Goal: Task Accomplishment & Management: Manage account settings

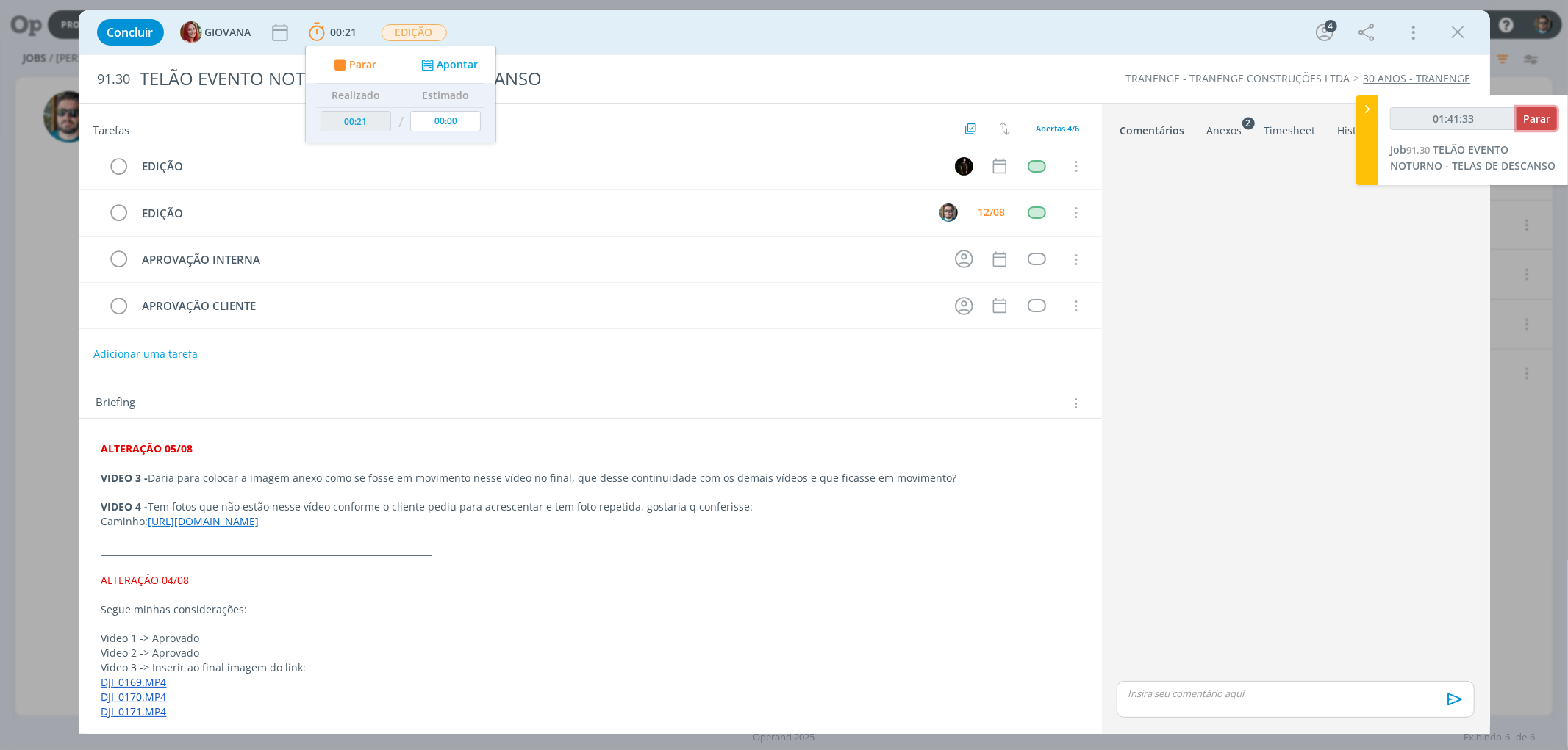
type input "01:41:34"
click at [1530, 120] on span "Parar" at bounding box center [1536, 119] width 27 height 14
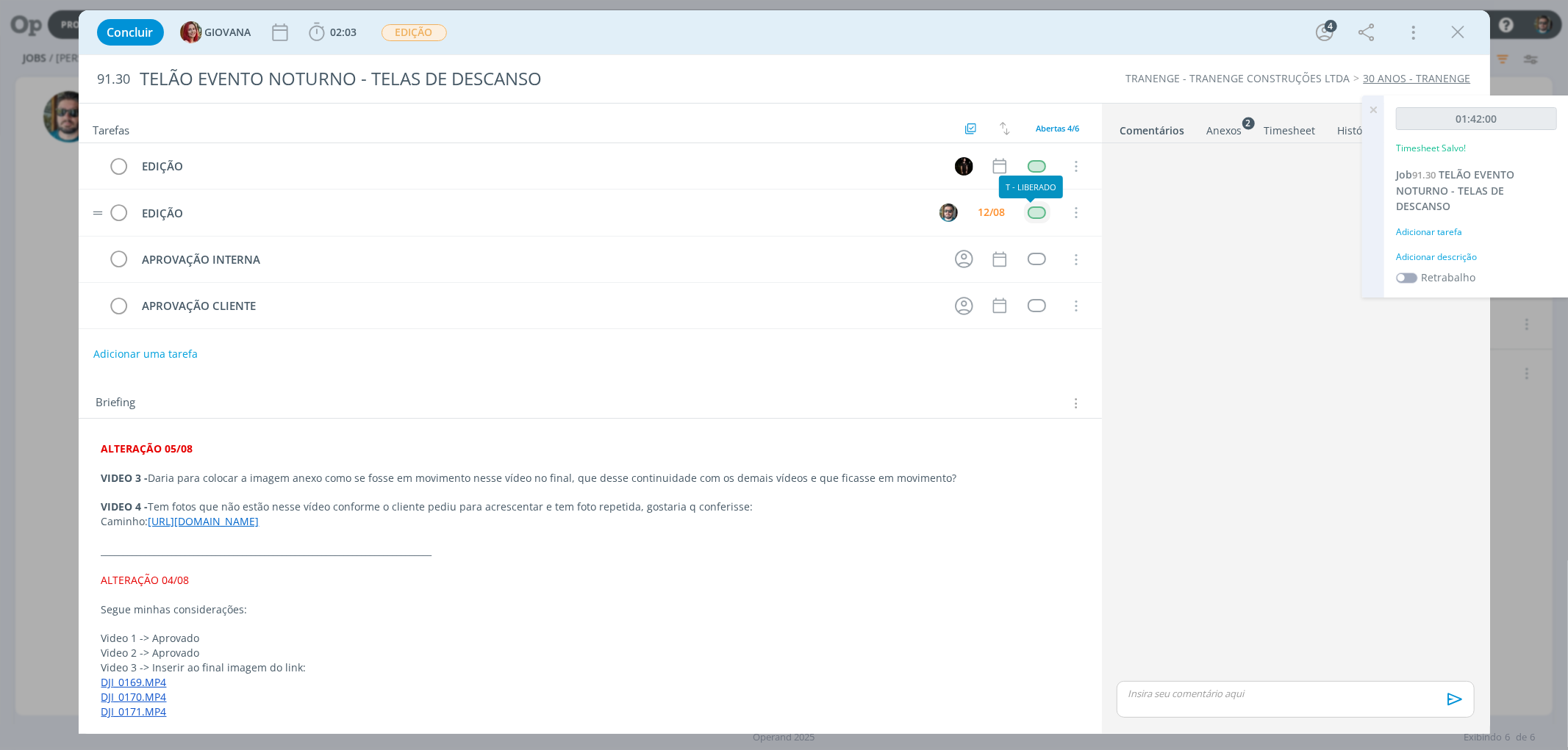
click at [1034, 217] on div "dialog" at bounding box center [1037, 213] width 19 height 12
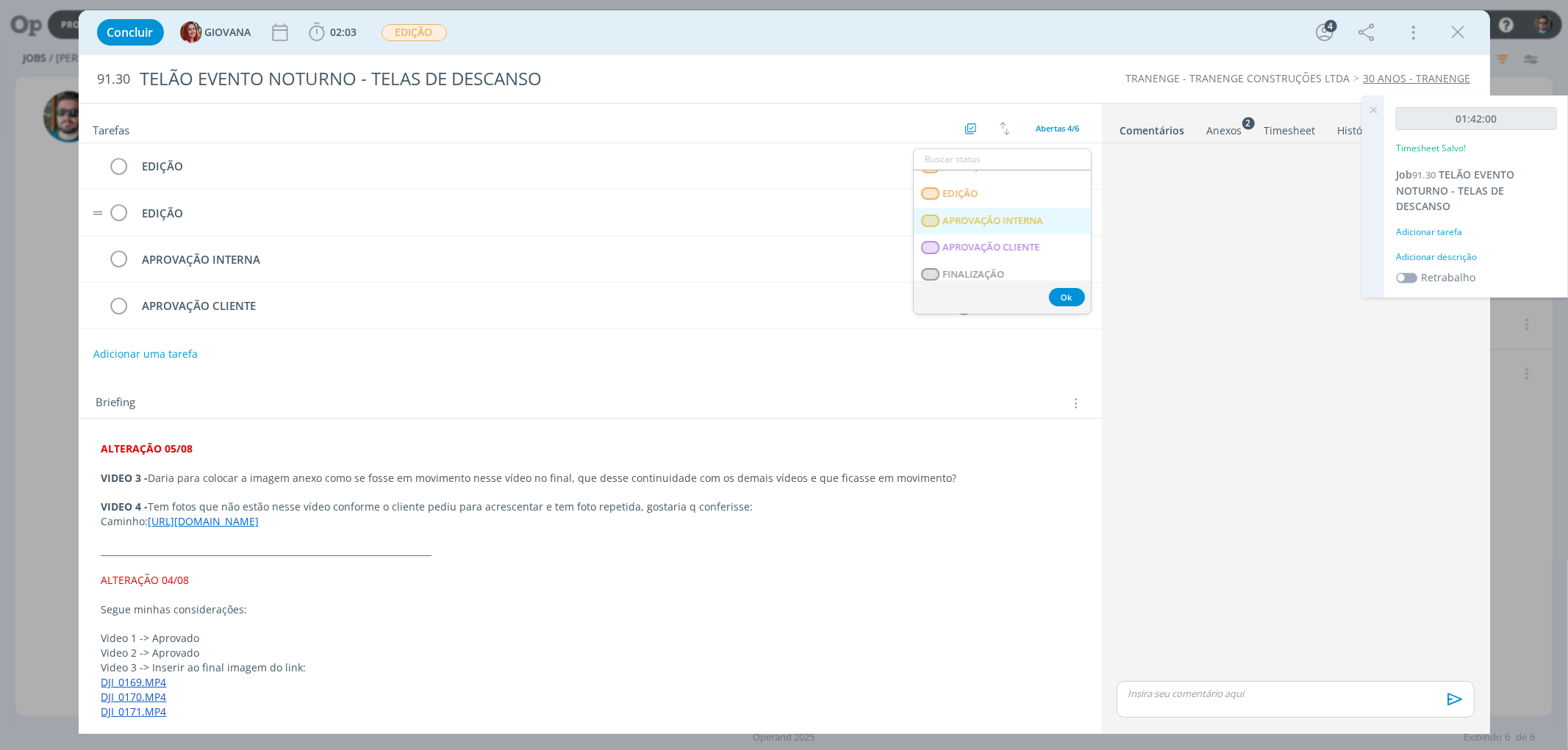
scroll to position [244, 0]
click at [987, 208] on span "APROVAÇÃO INTERNA" at bounding box center [992, 208] width 101 height 11
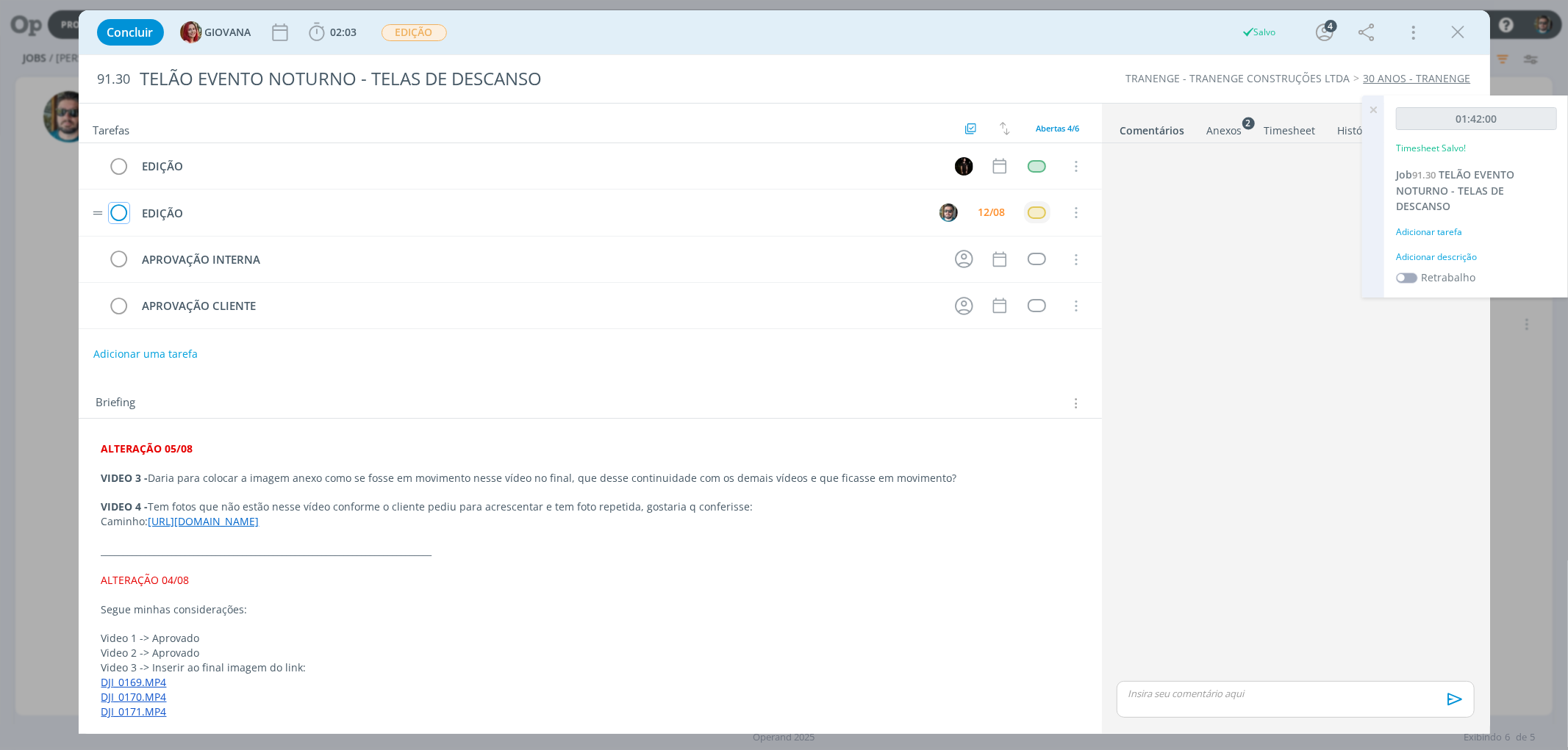
click at [117, 208] on icon "dialog" at bounding box center [118, 213] width 20 height 22
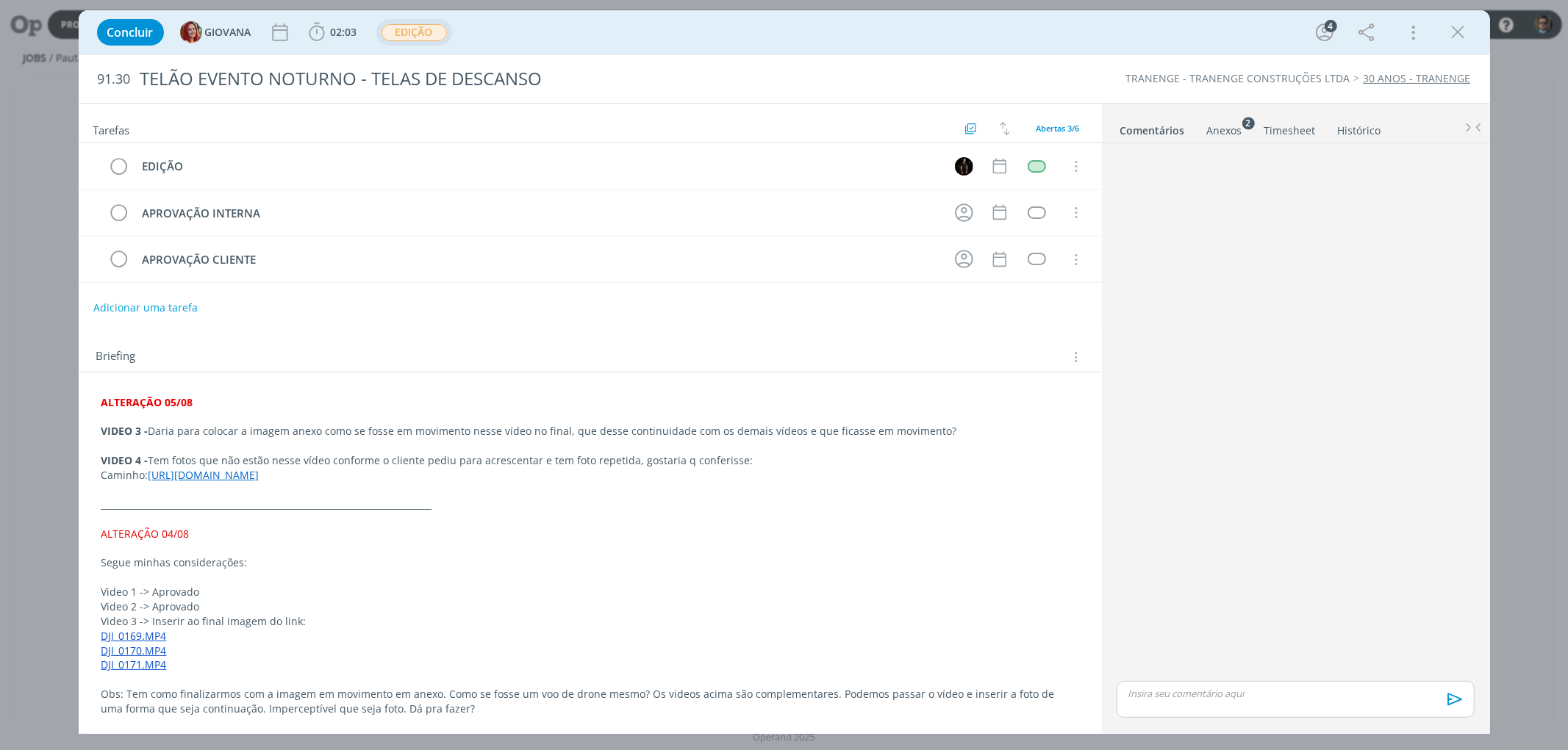
click at [397, 33] on span "EDIÇÃO" at bounding box center [414, 32] width 65 height 17
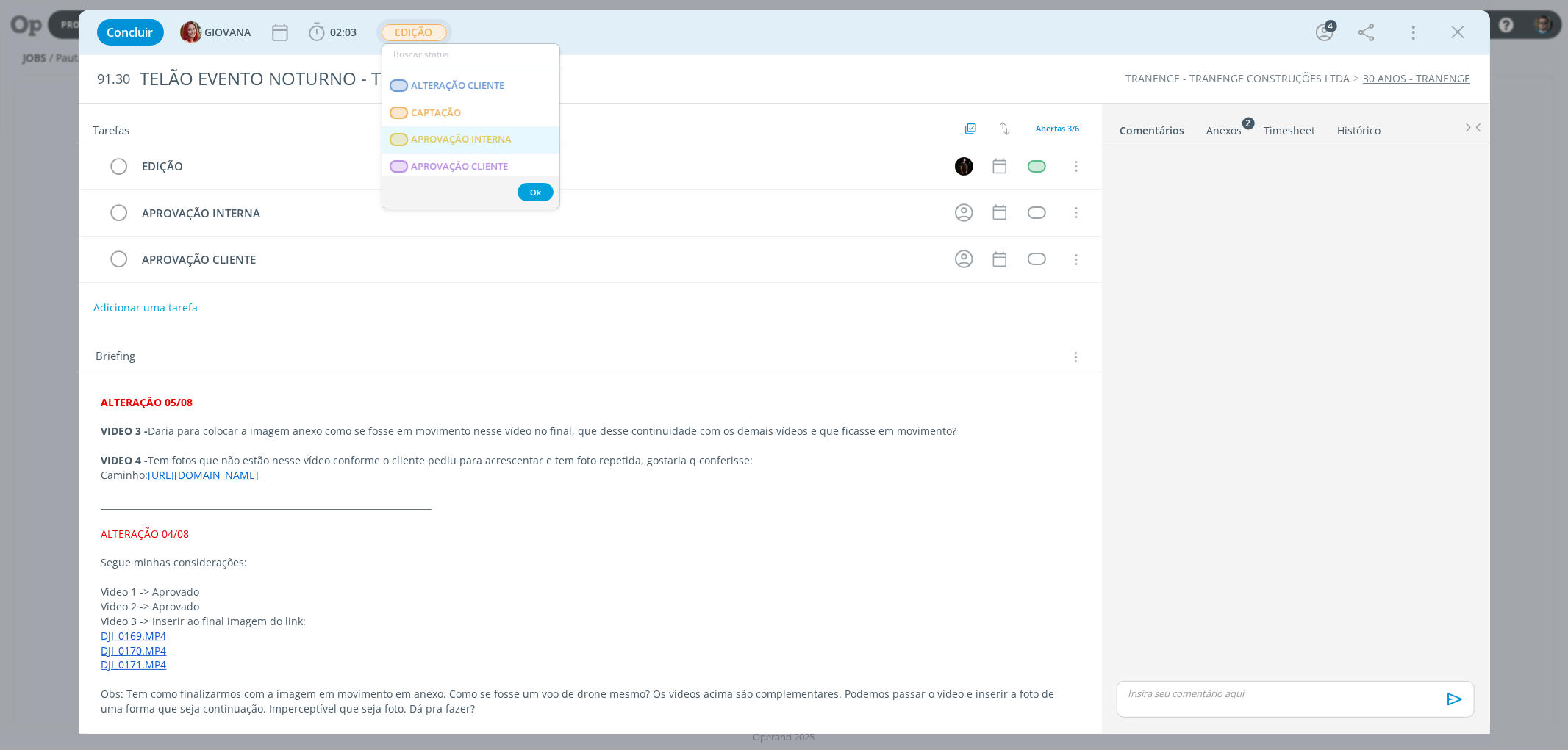
scroll to position [163, 0]
click at [433, 137] on span "APROVAÇÃO INTERNA" at bounding box center [461, 131] width 101 height 11
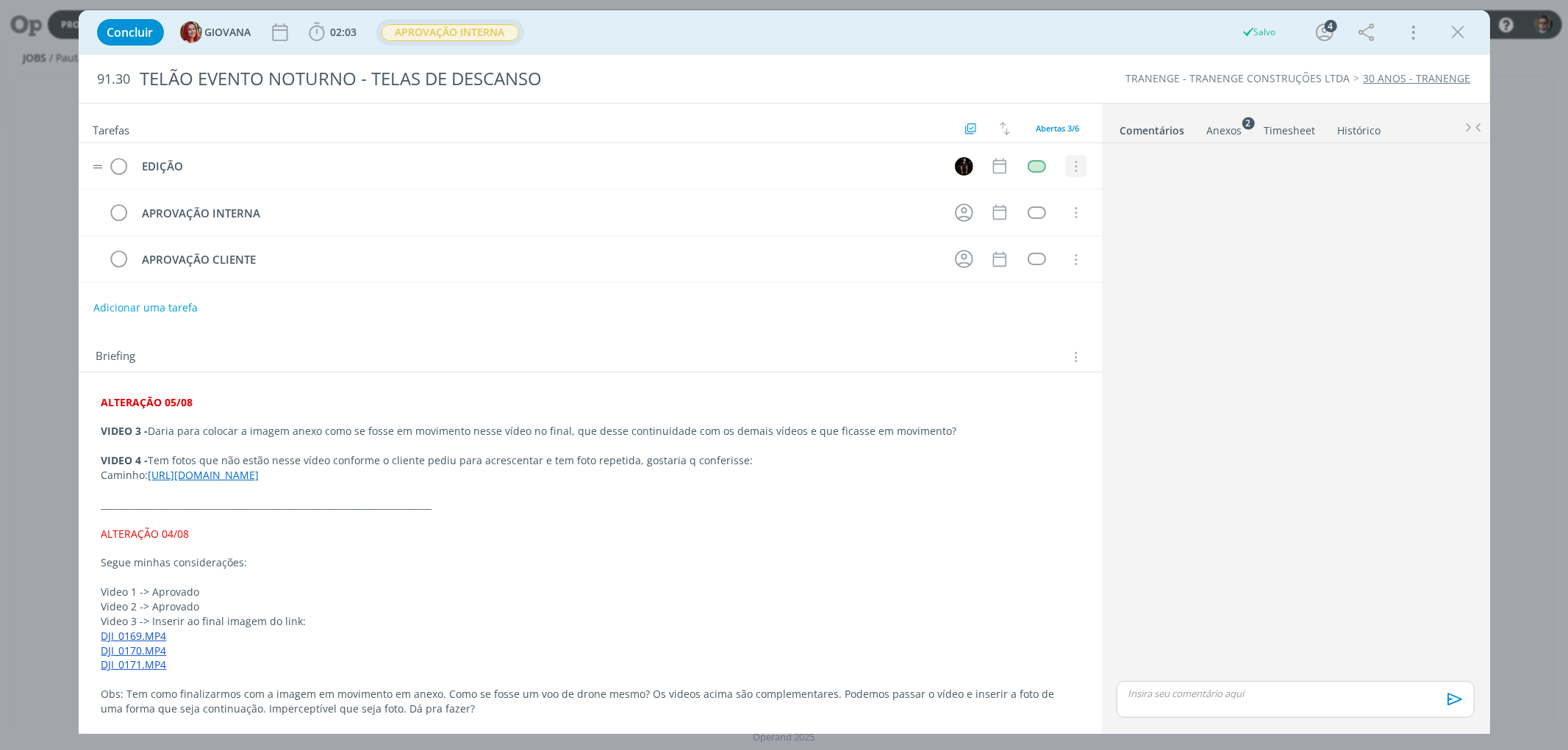
click at [1067, 165] on icon "dialog" at bounding box center [1075, 167] width 16 height 13
click at [1007, 184] on link "Cancelar" at bounding box center [1029, 191] width 117 height 24
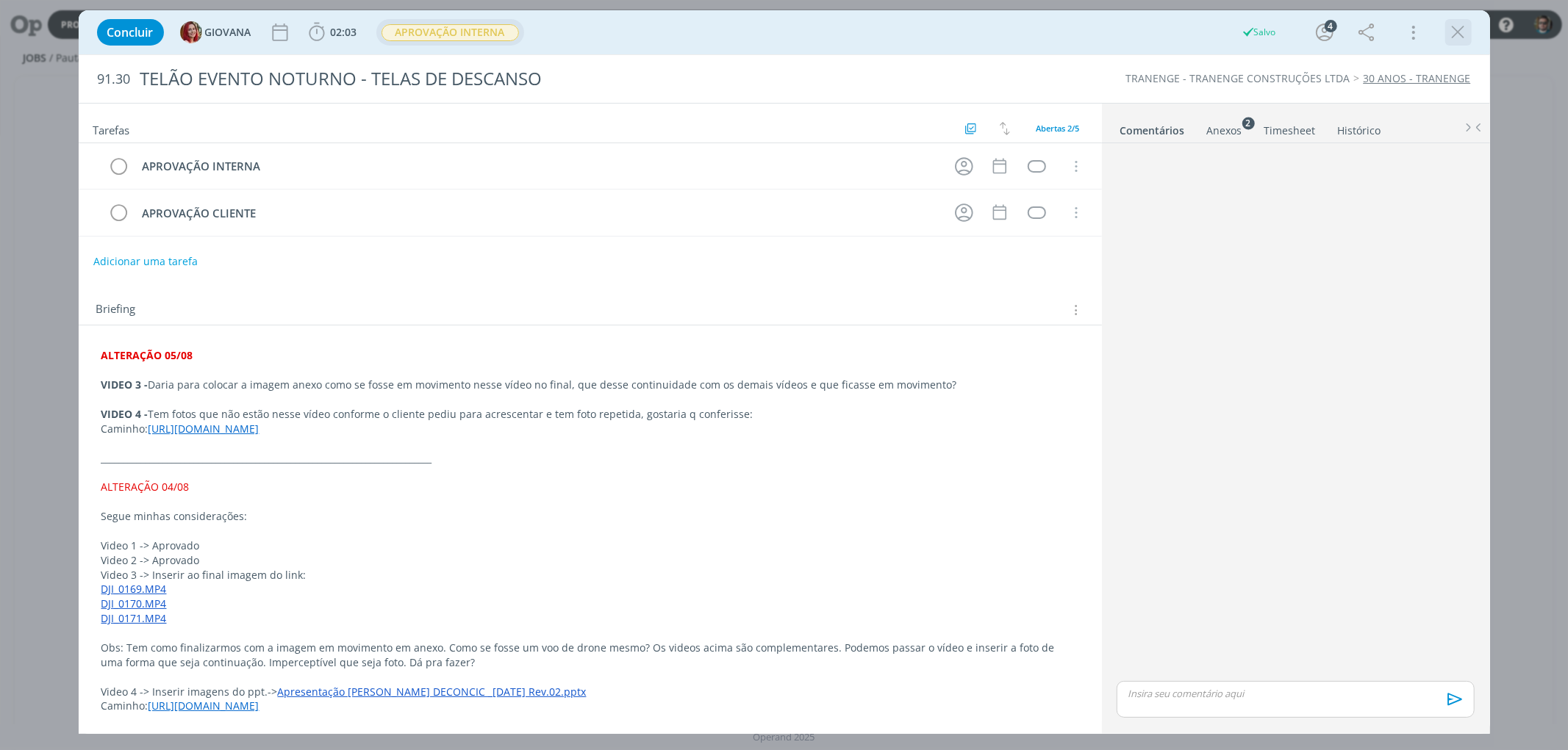
click at [1459, 30] on icon "dialog" at bounding box center [1458, 32] width 22 height 22
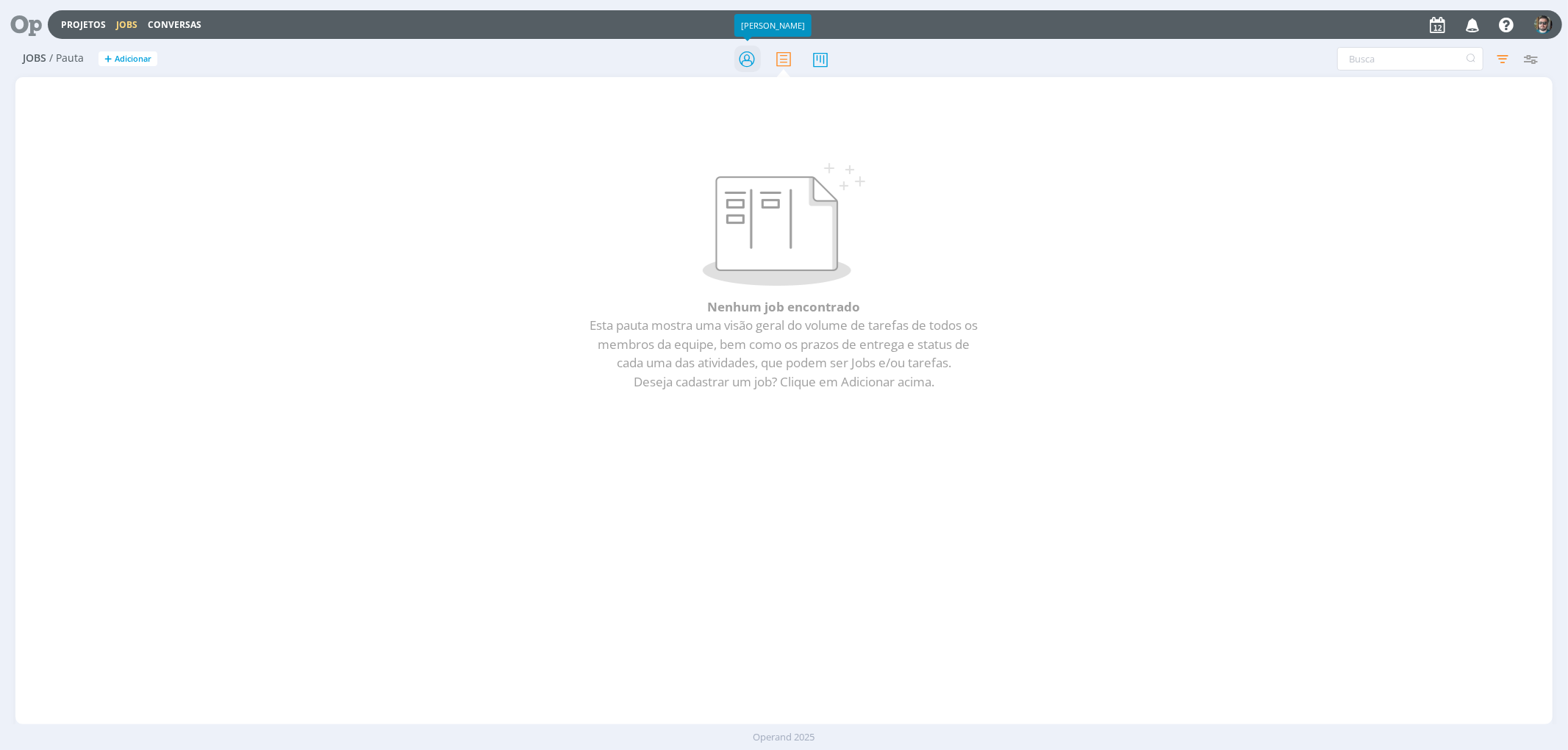
click at [740, 59] on icon at bounding box center [747, 59] width 26 height 28
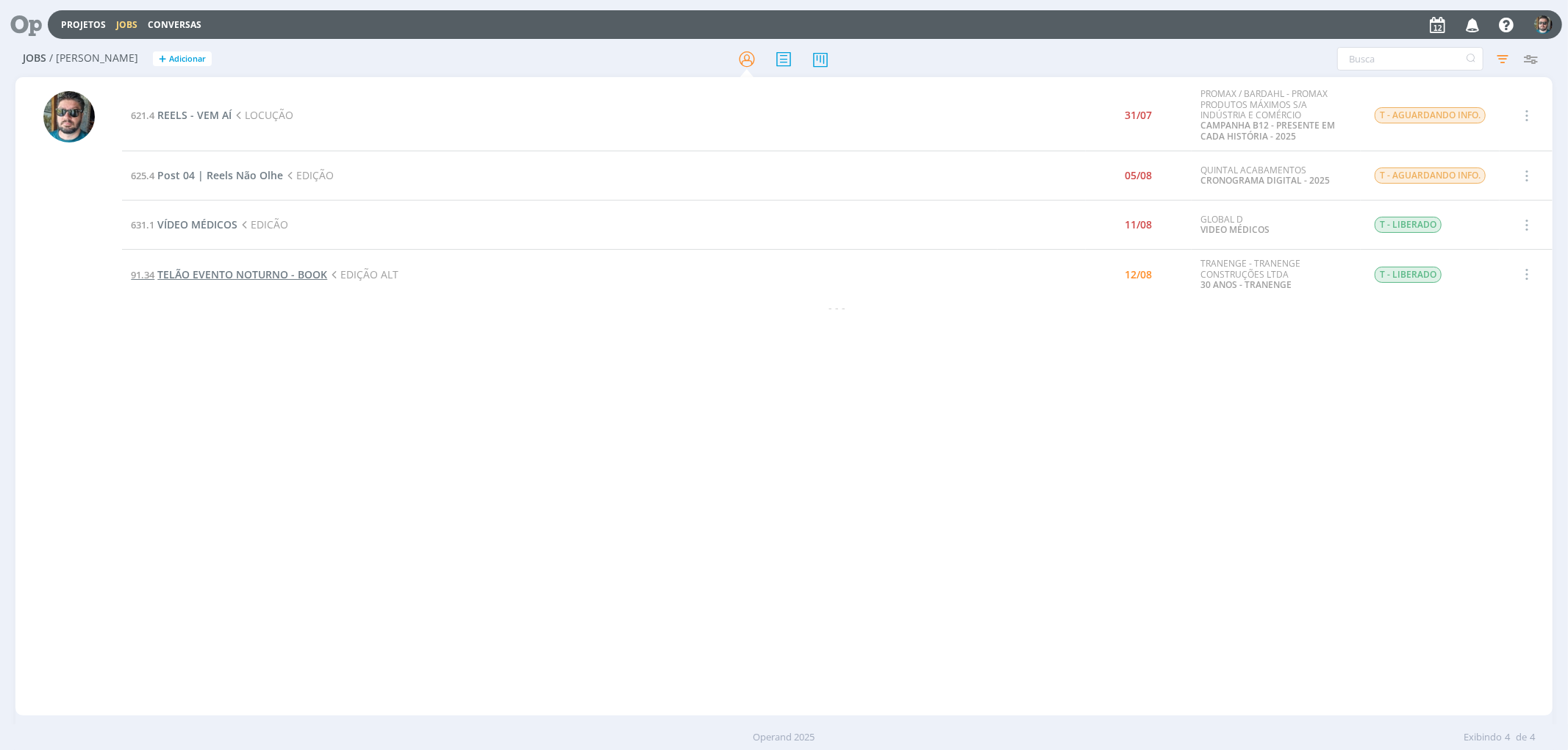
click at [230, 275] on span "TELÃO EVENTO NOTURNO - BOOK" at bounding box center [242, 274] width 170 height 14
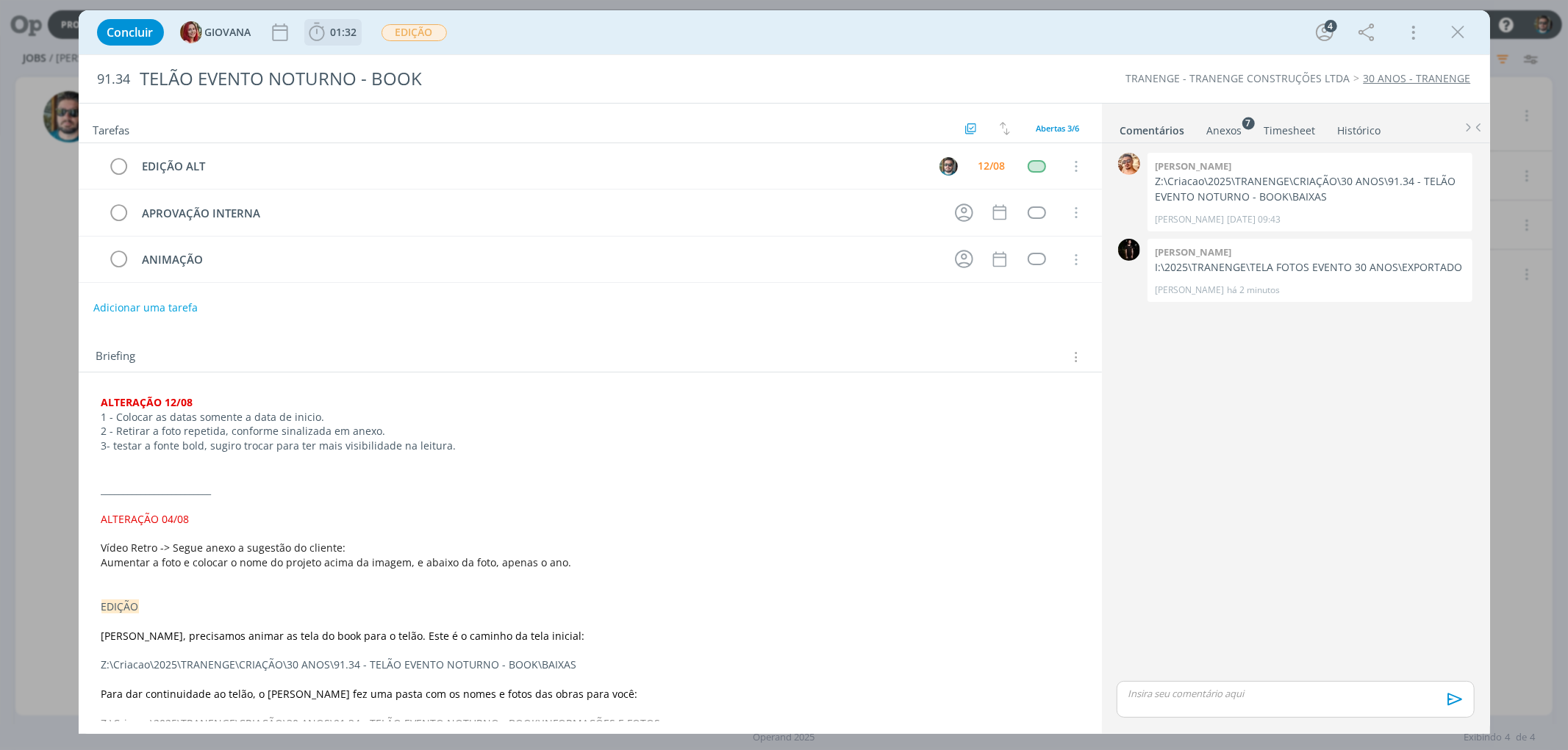
click at [326, 35] on icon "dialog" at bounding box center [316, 32] width 22 height 22
click at [343, 64] on icon "dialog" at bounding box center [337, 64] width 26 height 19
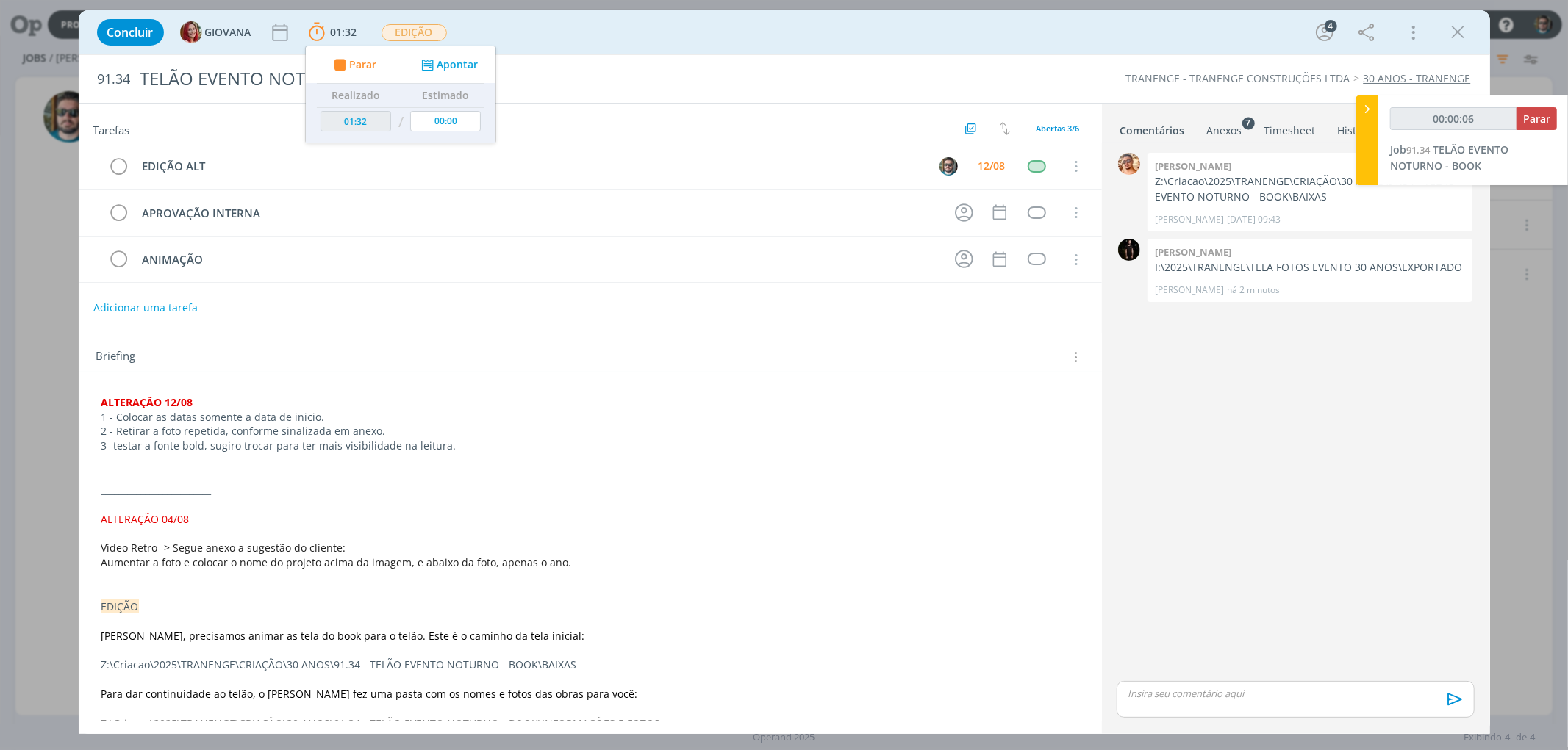
type input "00:00:07"
click at [1537, 117] on span "Parar" at bounding box center [1536, 119] width 27 height 14
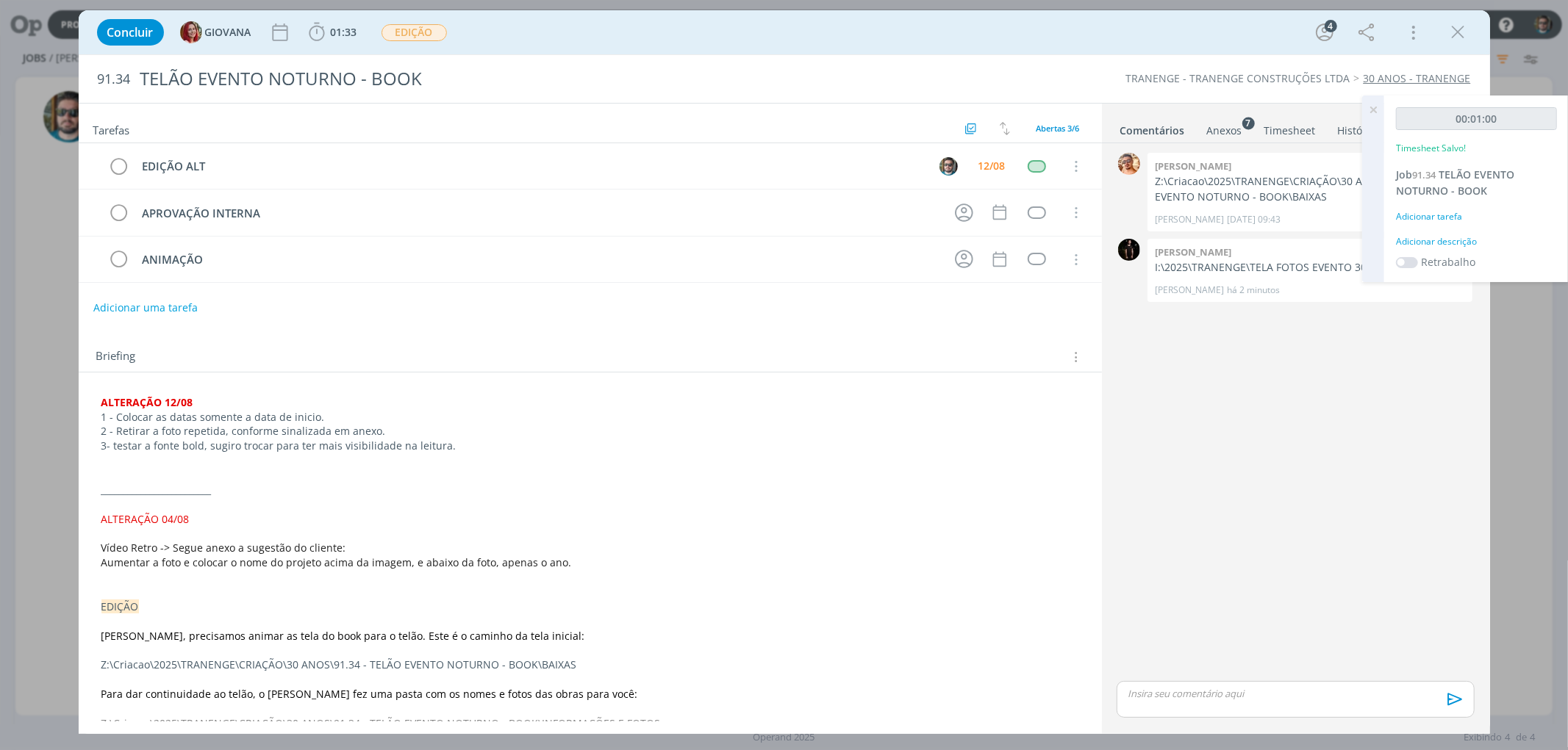
drag, startPoint x: 1446, startPoint y: 32, endPoint x: 1310, endPoint y: 73, distance: 142.0
click at [1447, 33] on button "dialog" at bounding box center [1458, 32] width 22 height 22
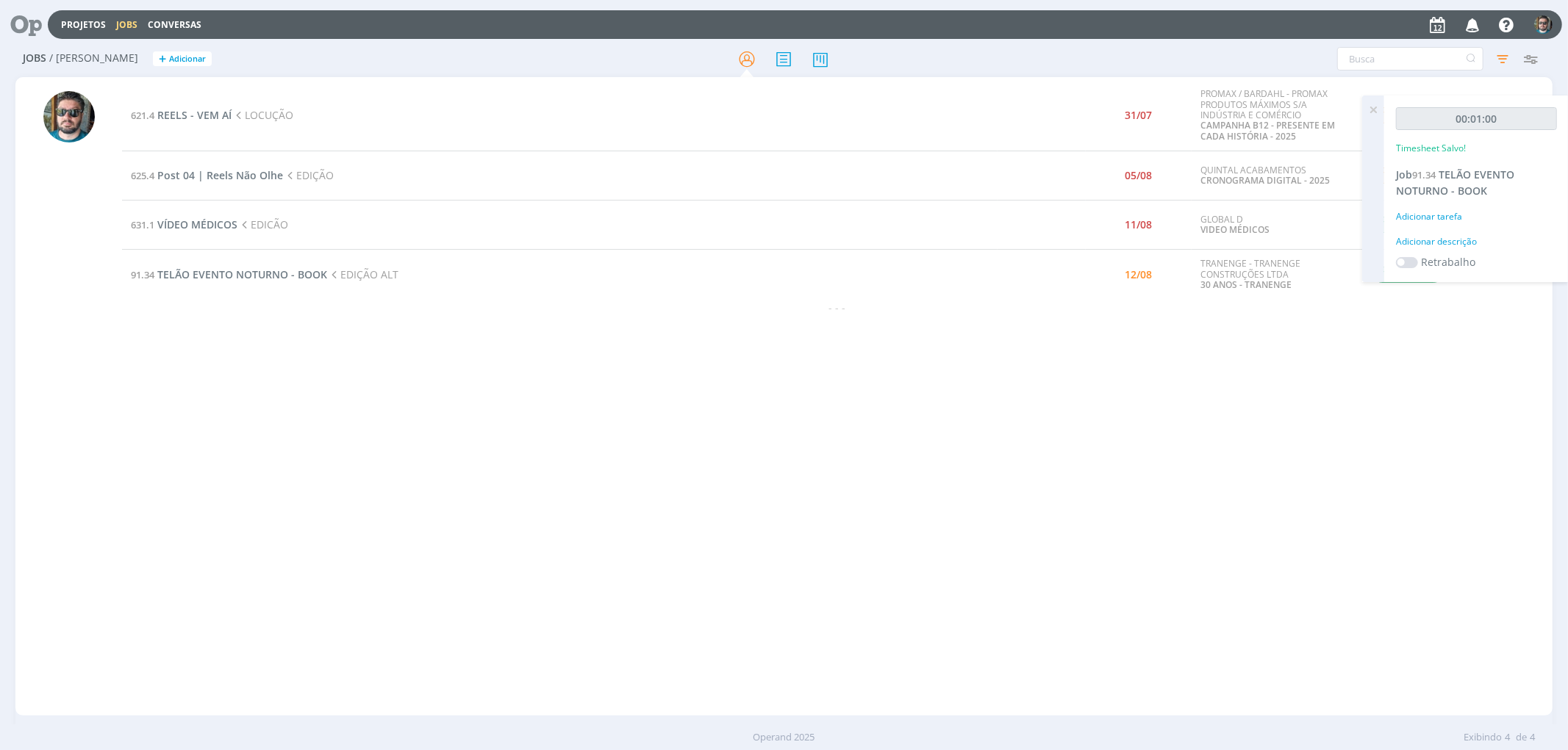
click at [1481, 26] on icon "button" at bounding box center [1473, 24] width 26 height 25
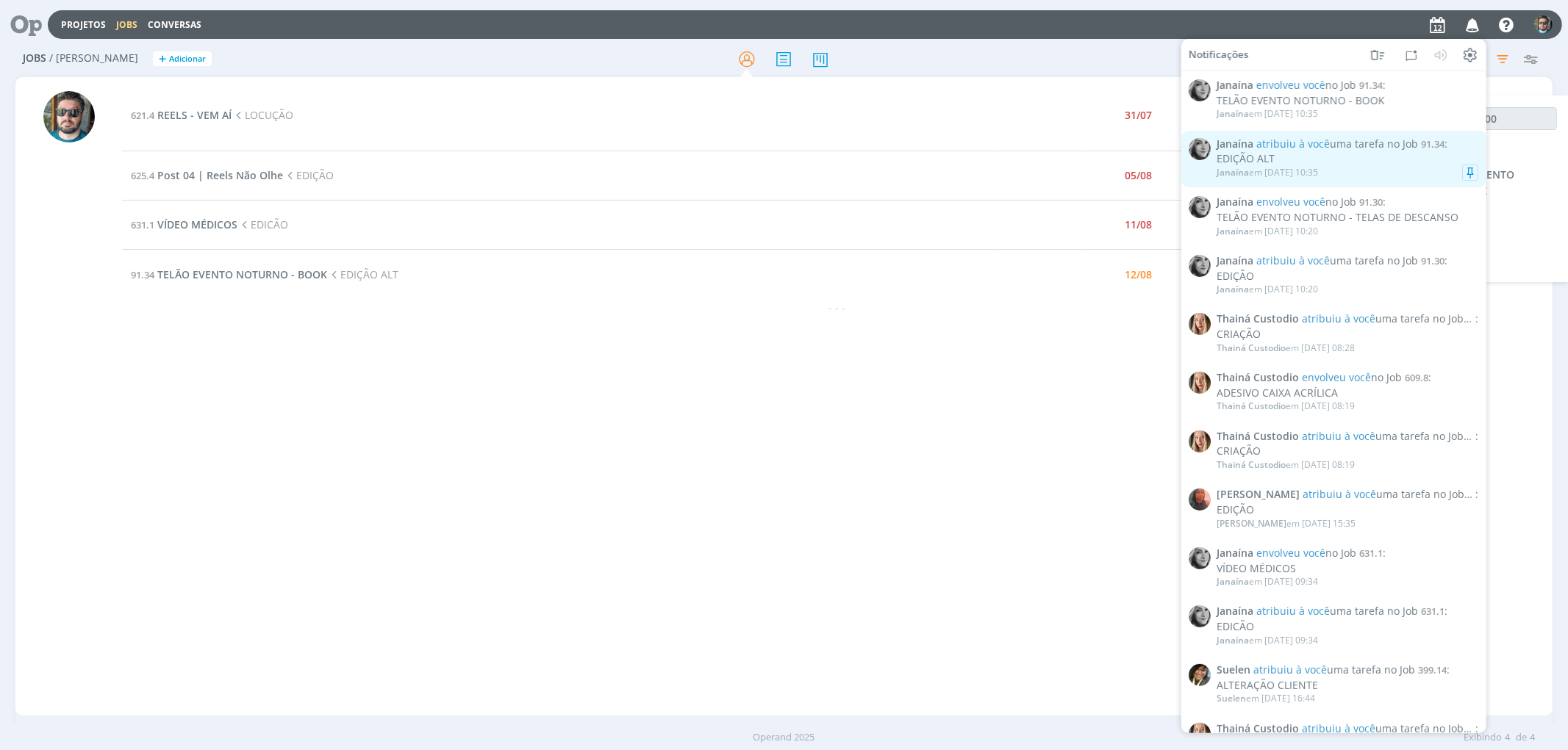
click at [1376, 161] on div "EDIÇÃO ALT" at bounding box center [1347, 159] width 261 height 12
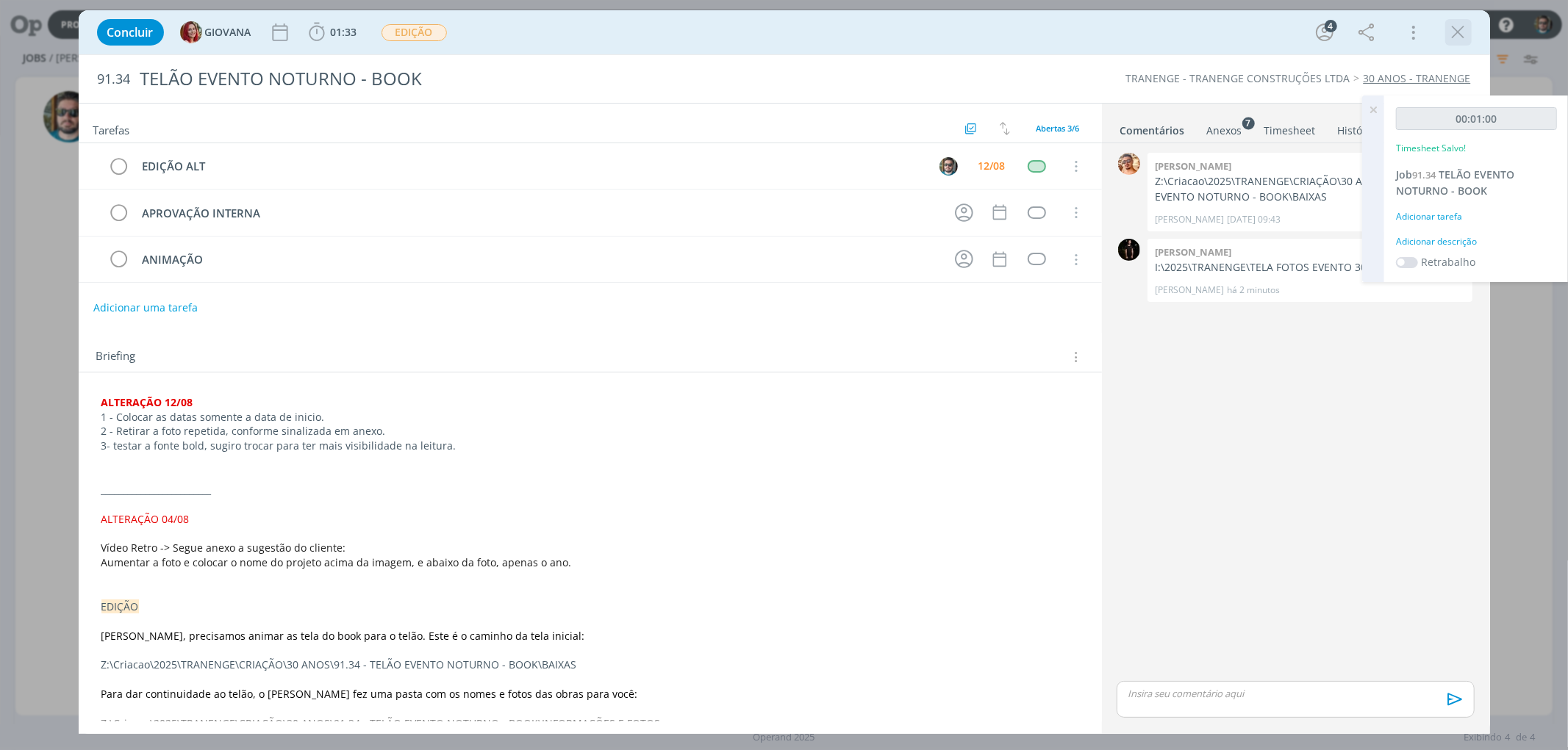
click at [1451, 26] on icon "dialog" at bounding box center [1458, 32] width 22 height 22
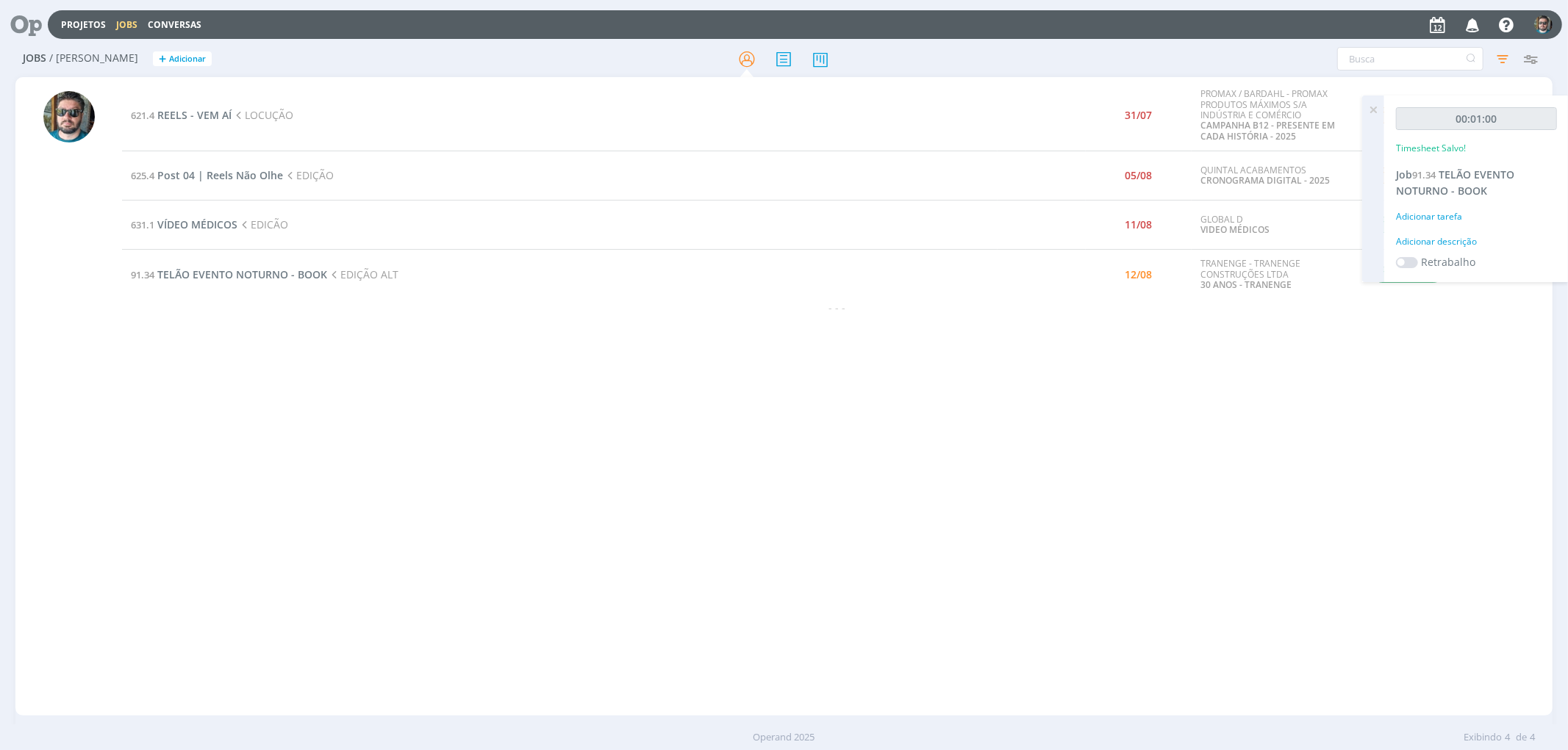
click at [1461, 25] on icon "button" at bounding box center [1473, 24] width 26 height 25
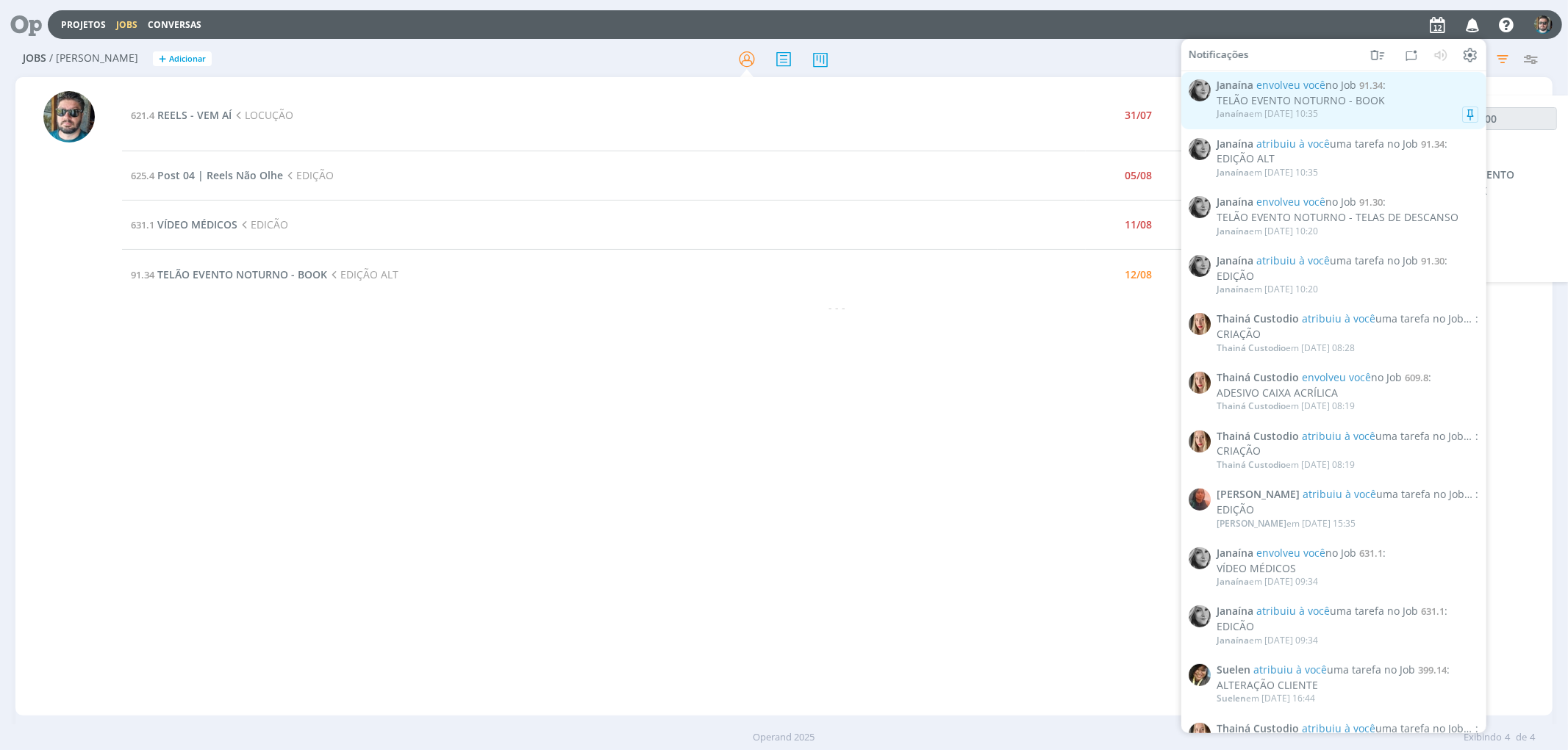
click at [1265, 103] on div "TELÃO EVENTO NOTURNO - BOOK" at bounding box center [1347, 101] width 261 height 12
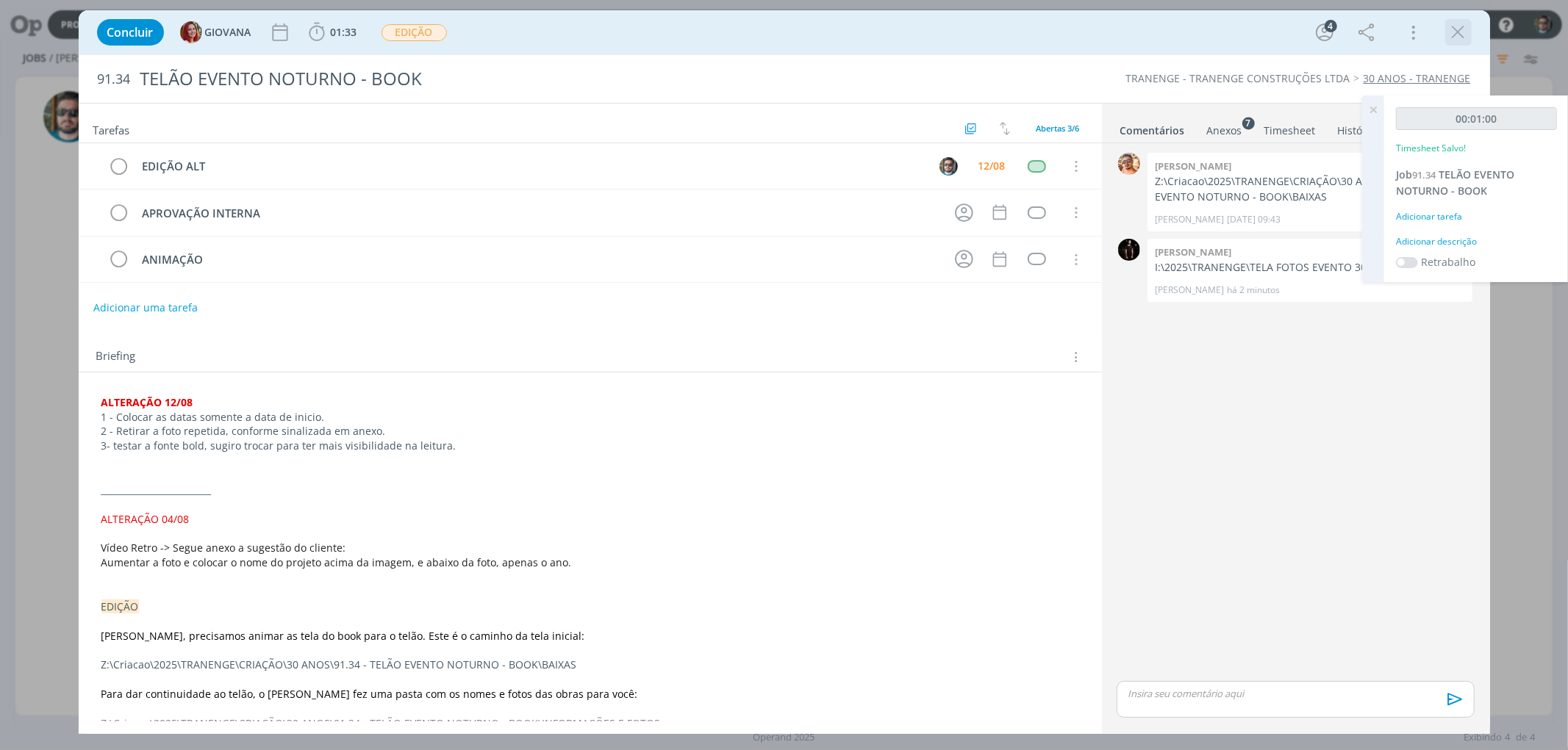
click at [1460, 33] on icon "dialog" at bounding box center [1458, 32] width 22 height 22
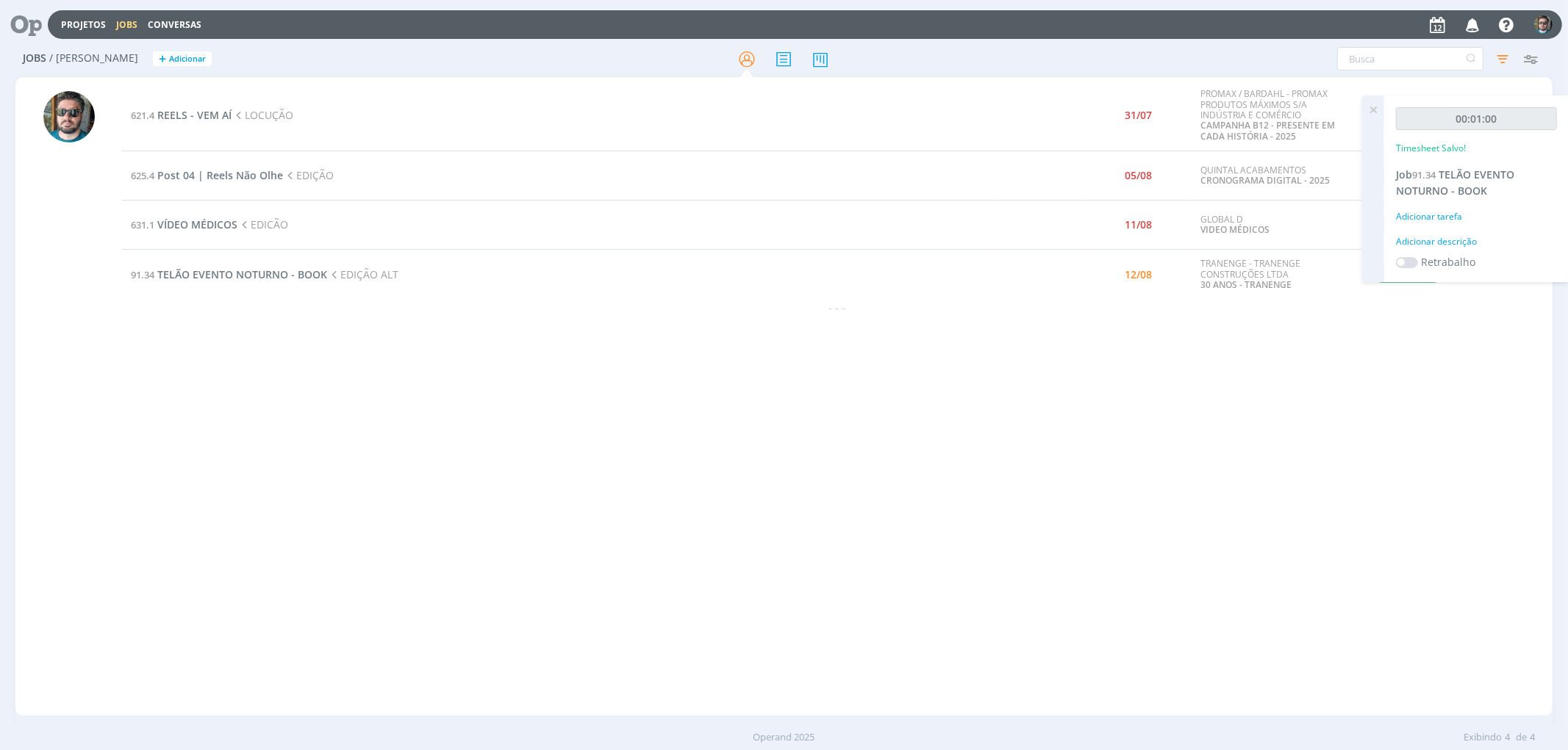
click at [1470, 25] on div "Projetos Jobs Conversas Notificações [PERSON_NAME] envolveu você no Job 91.34 :…" at bounding box center [784, 375] width 1568 height 750
click at [1470, 30] on icon "button" at bounding box center [1473, 24] width 26 height 25
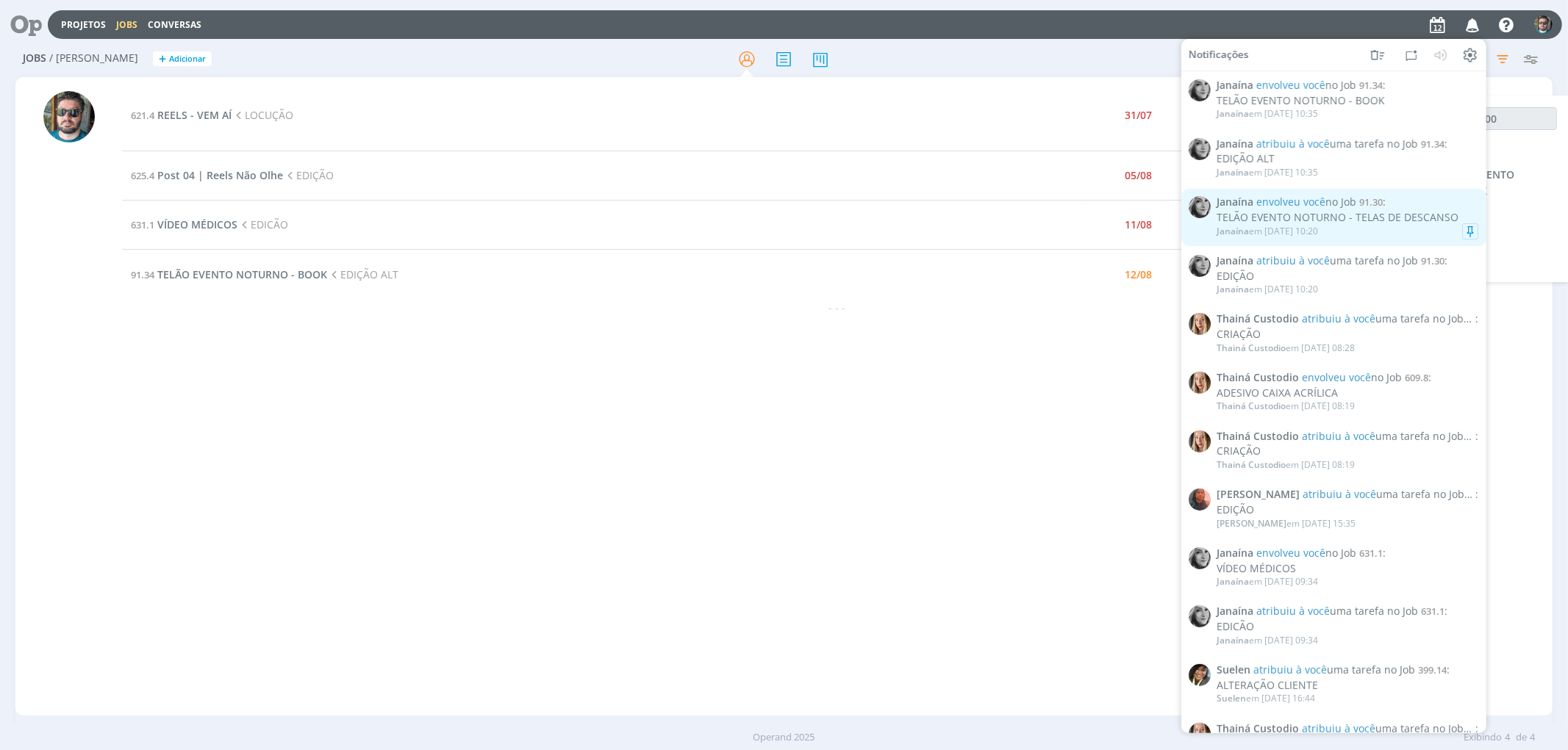
click at [1383, 225] on div "[PERSON_NAME] em [DATE] 10:20" at bounding box center [1347, 231] width 261 height 15
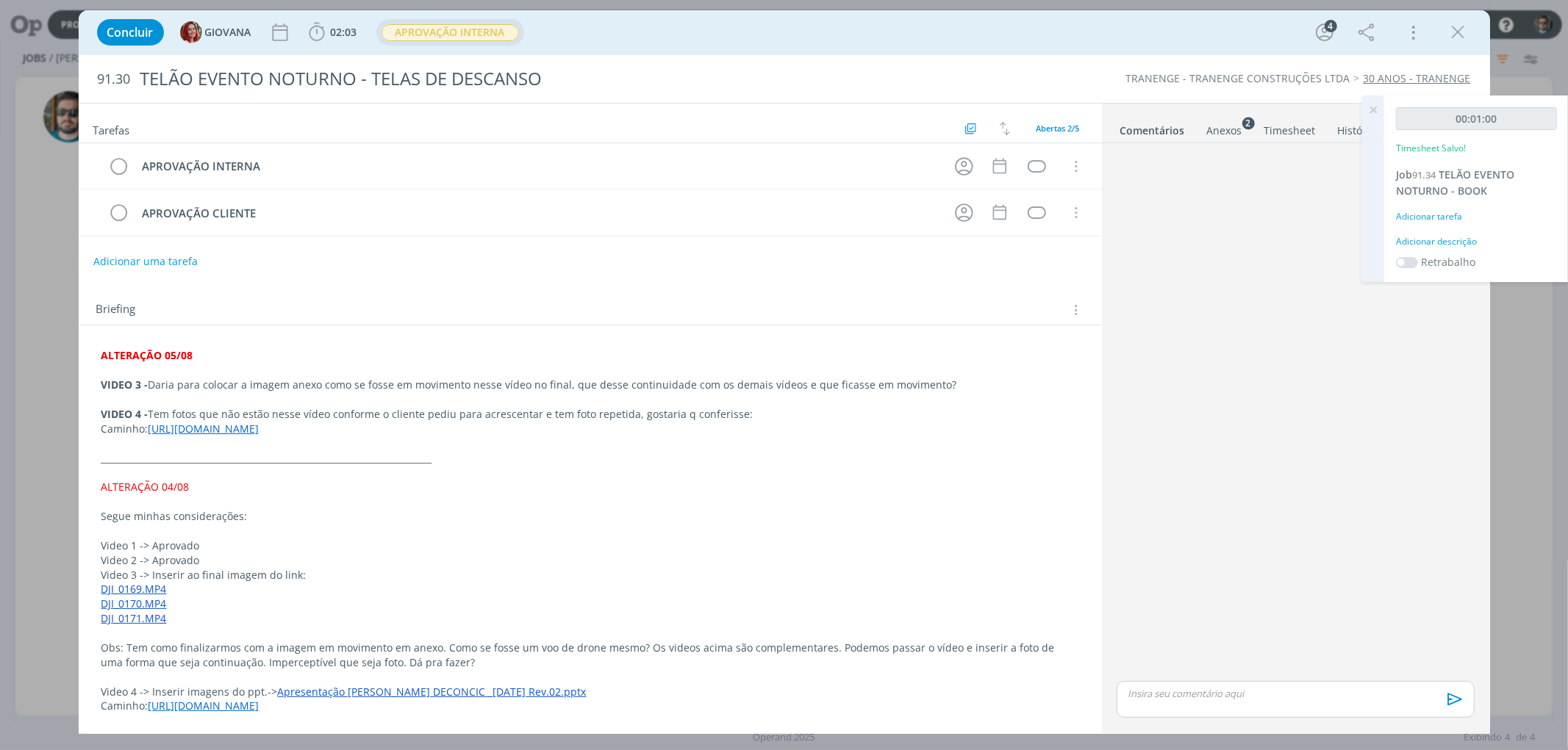
click at [446, 19] on span "APROVAÇÃO INTERNA" at bounding box center [449, 33] width 147 height 26
click at [444, 26] on span "APROVAÇÃO INTERNA" at bounding box center [450, 32] width 138 height 17
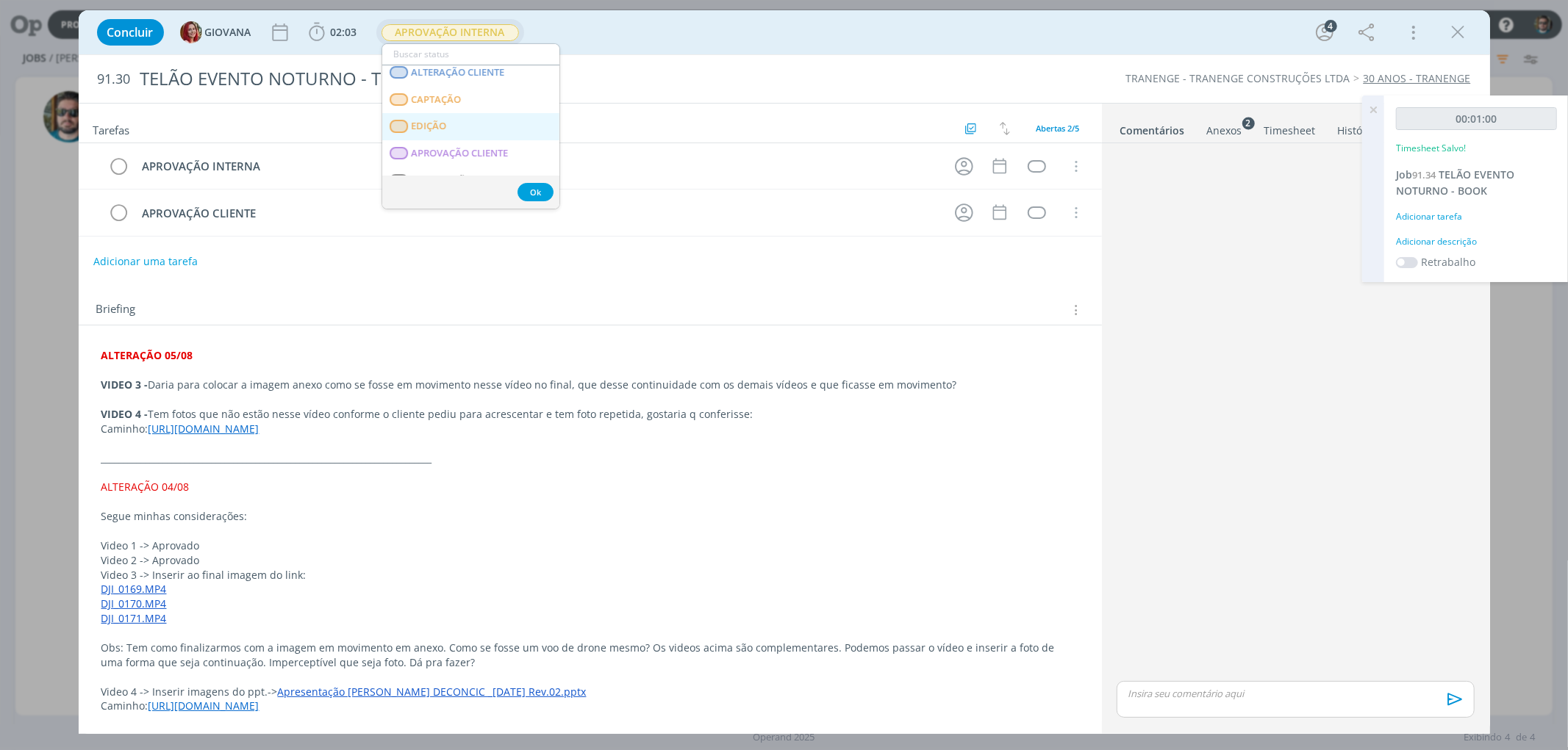
scroll to position [163, 0]
click at [429, 130] on span "EDIÇÃO" at bounding box center [428, 131] width 35 height 11
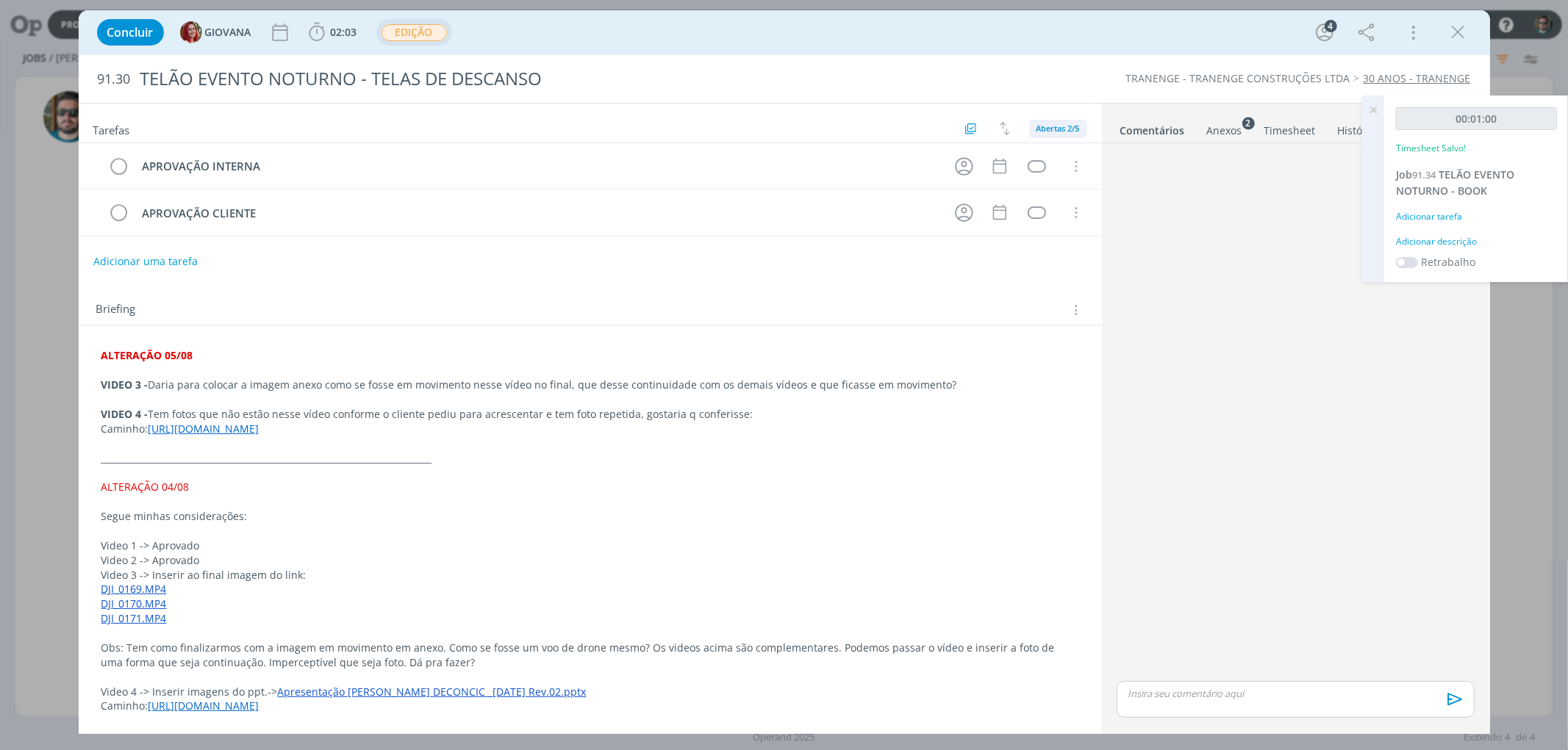
click at [1040, 127] on span "Abertas 2/5" at bounding box center [1058, 128] width 43 height 11
click at [1066, 181] on span "Concluídas 3" at bounding box center [1067, 185] width 55 height 13
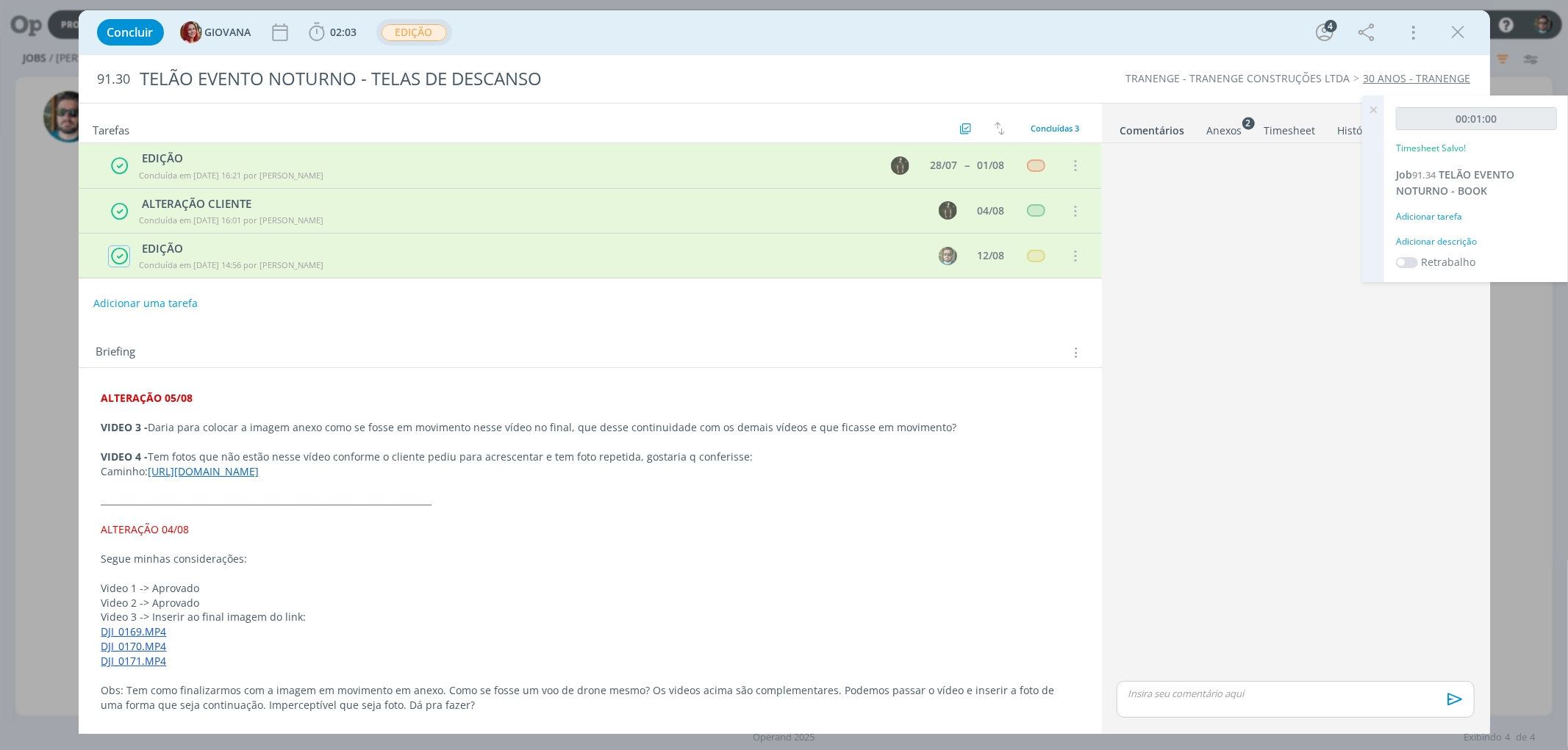
click at [125, 252] on icon "dialog" at bounding box center [119, 257] width 19 height 19
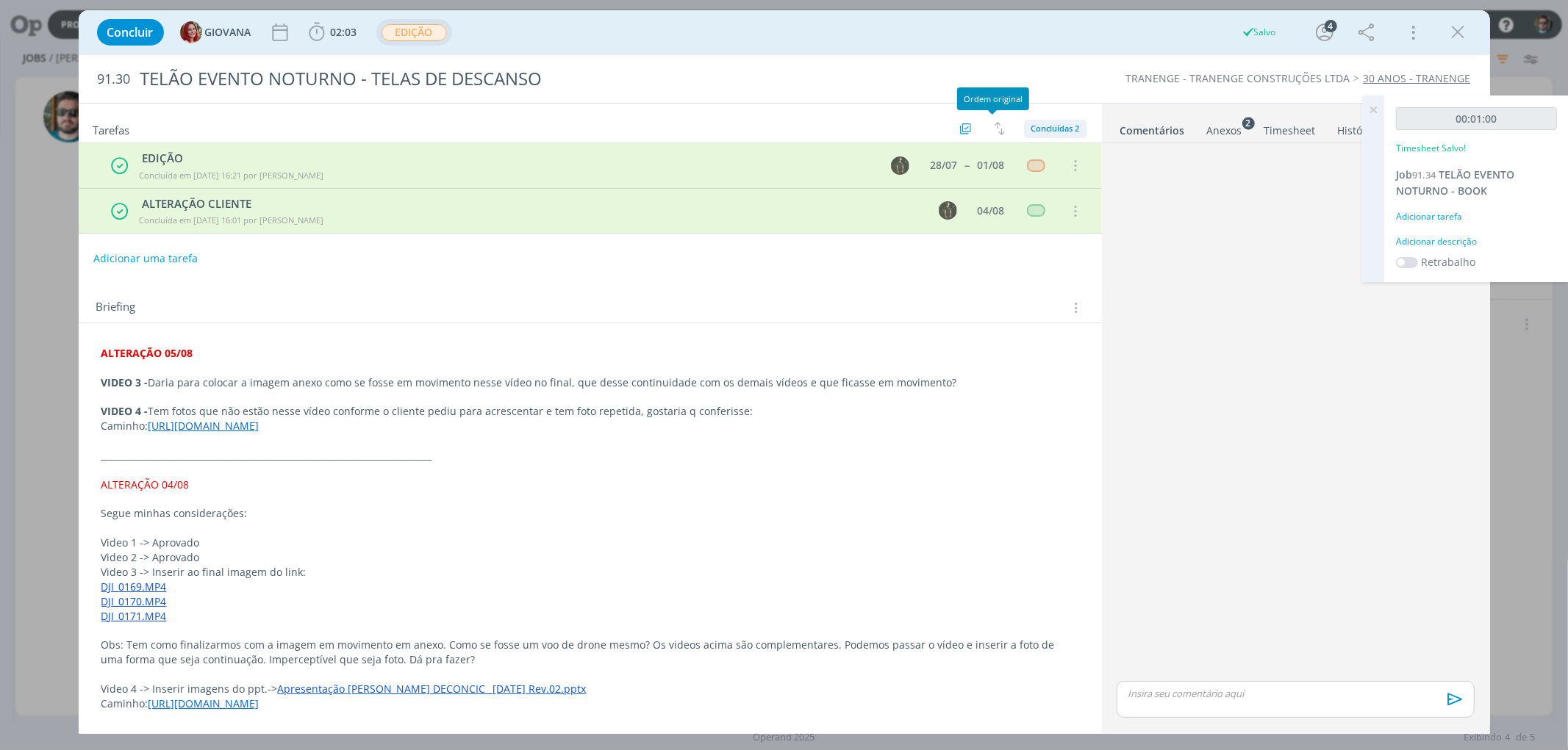
click at [1041, 134] on div "Concluídas 2" at bounding box center [1055, 129] width 49 height 12
click at [1035, 159] on span "Todas 6" at bounding box center [1052, 161] width 34 height 13
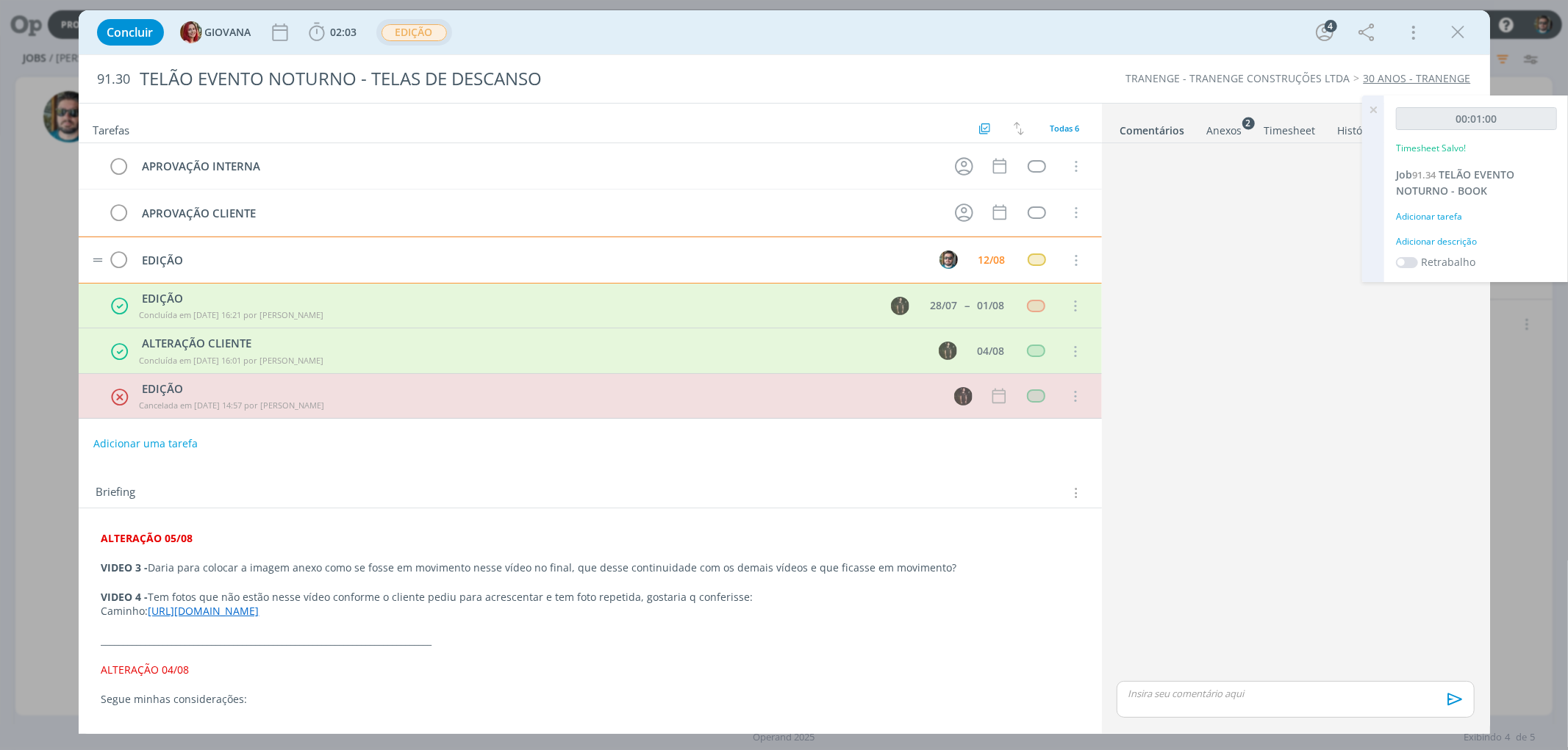
click at [94, 259] on img "dialog" at bounding box center [98, 259] width 11 height 4
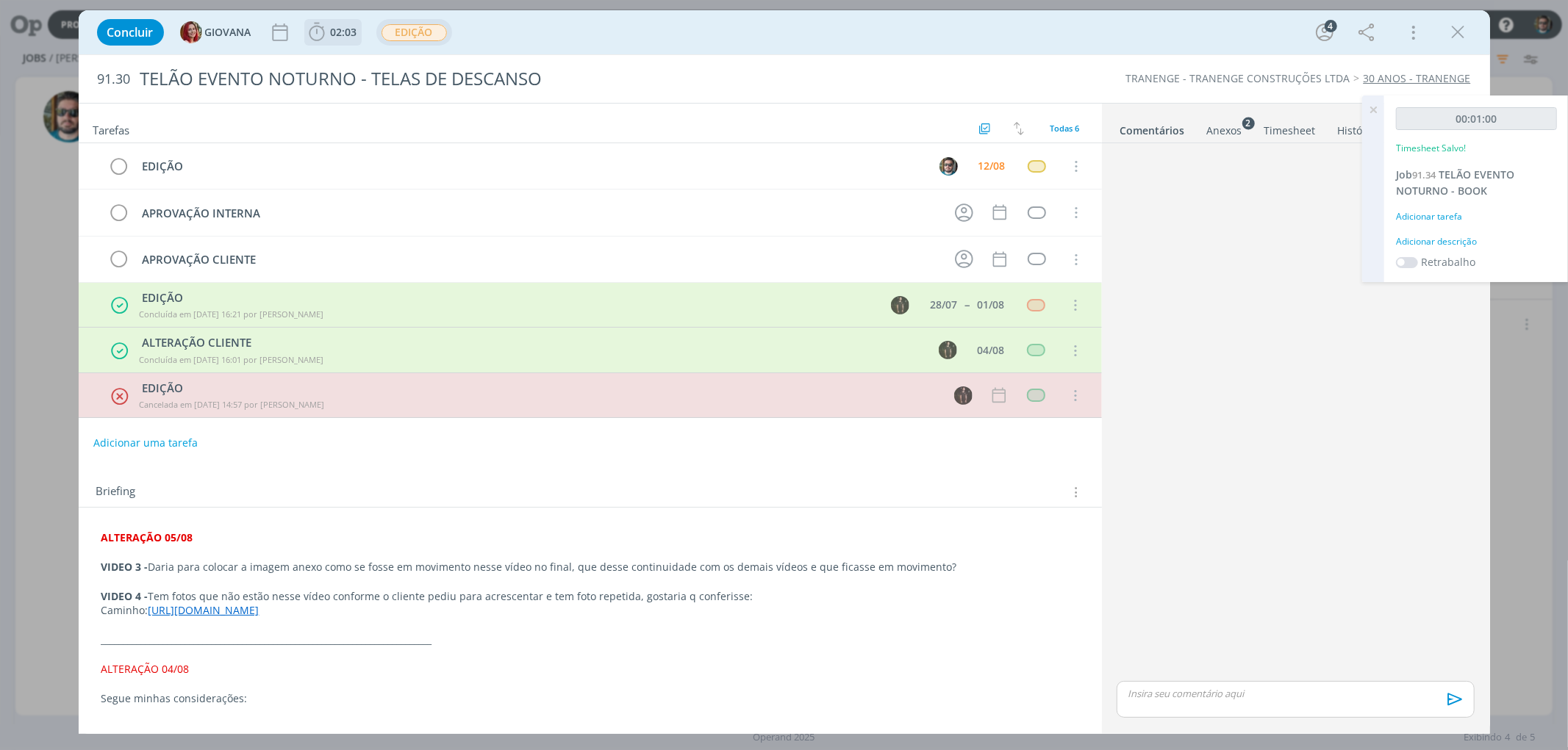
click at [350, 39] on span "02:03" at bounding box center [333, 32] width 55 height 22
click at [366, 61] on span "Iniciar" at bounding box center [366, 64] width 31 height 11
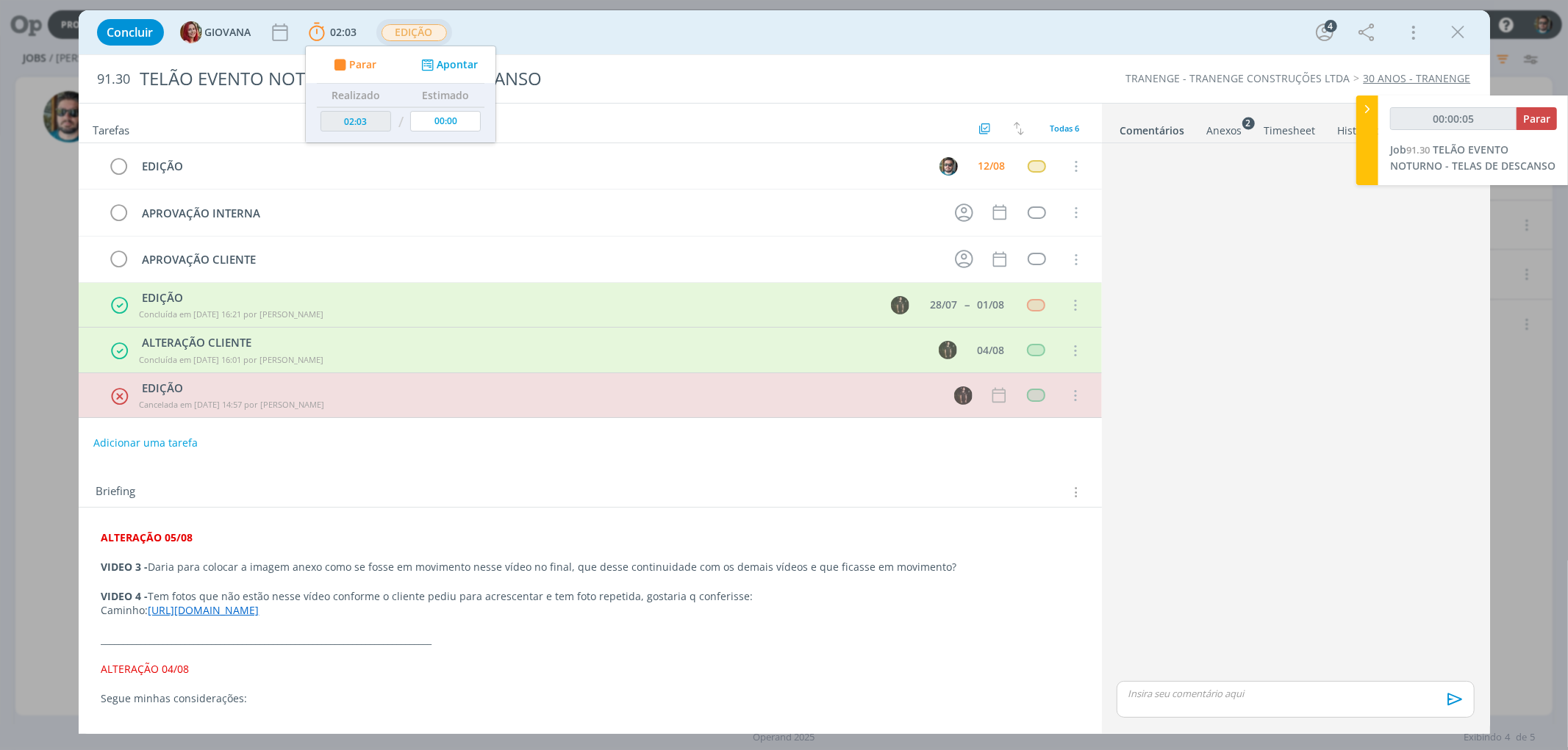
click at [442, 498] on div "Briefing Briefings Predefinidos Versões do Briefing Ver Briefing do Projeto" at bounding box center [592, 492] width 991 height 19
type input "00:34:34"
